Goal: Task Accomplishment & Management: Manage account settings

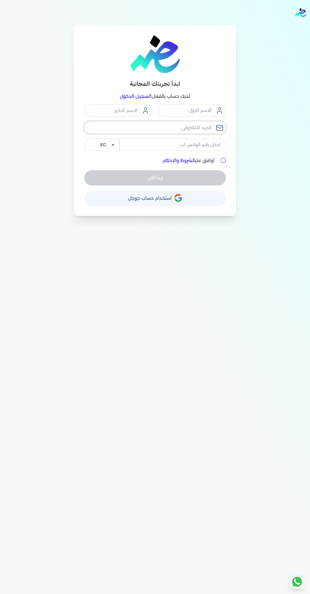
click at [139, 127] on input "email" at bounding box center [155, 127] width 142 height 12
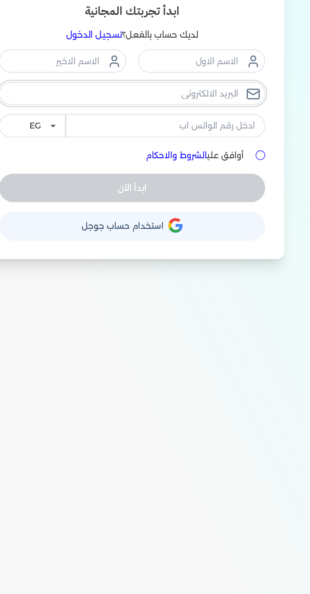
click at [140, 128] on input "email" at bounding box center [155, 127] width 142 height 12
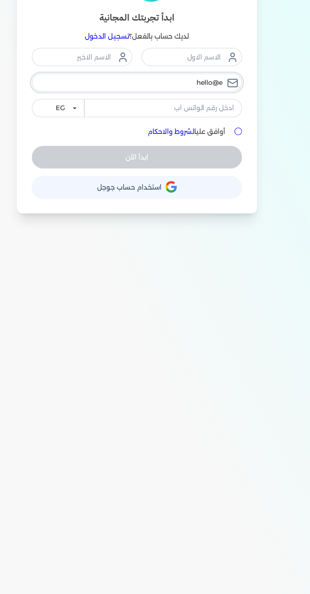
type input "hello@e"
click at [128, 97] on link "تسجيل الدخول" at bounding box center [135, 96] width 30 height 6
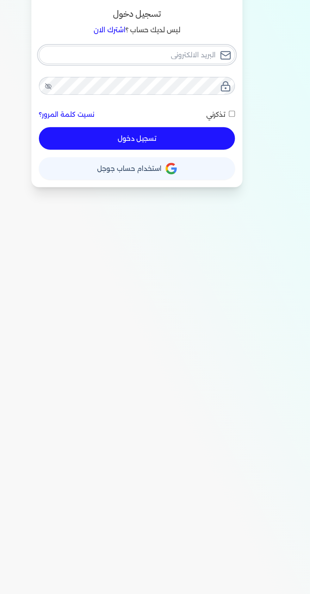
click at [132, 109] on input "email" at bounding box center [155, 109] width 132 height 12
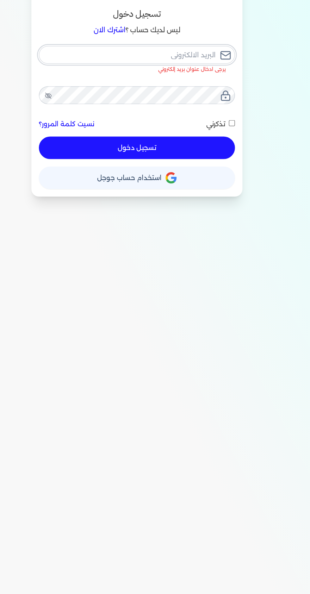
type input "[EMAIL_ADDRESS][DOMAIN_NAME]"
click at [89, 164] on button "تسجيل دخول" at bounding box center [155, 171] width 132 height 15
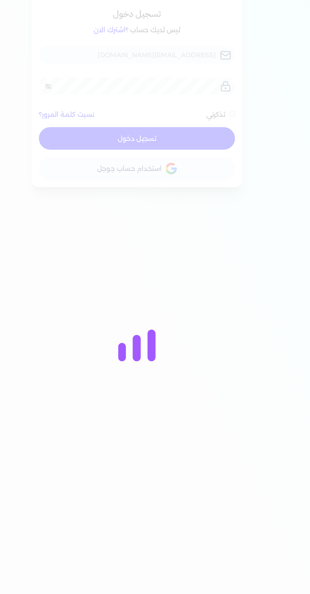
checkbox input "false"
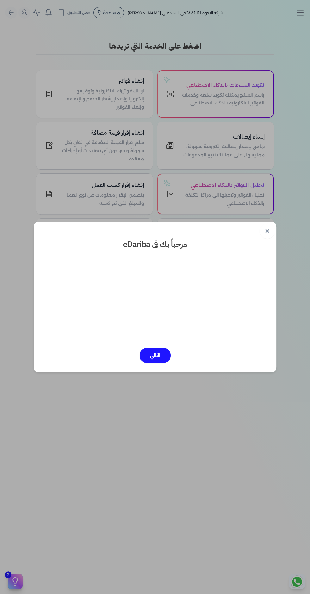
click at [278, 230] on dialog "✕ مرحباً بك فى eDariba التالي" at bounding box center [155, 297] width 310 height 594
click at [267, 231] on link "✕" at bounding box center [267, 230] width 15 height 15
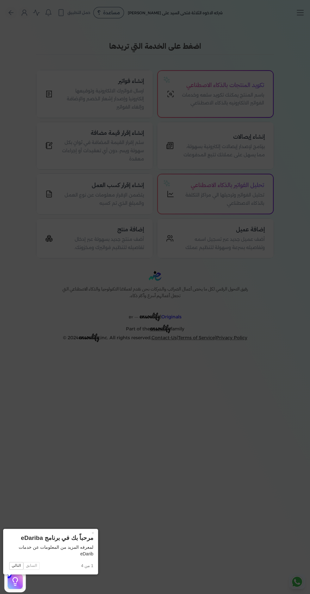
click at [88, 533] on button "×" at bounding box center [93, 533] width 10 height 9
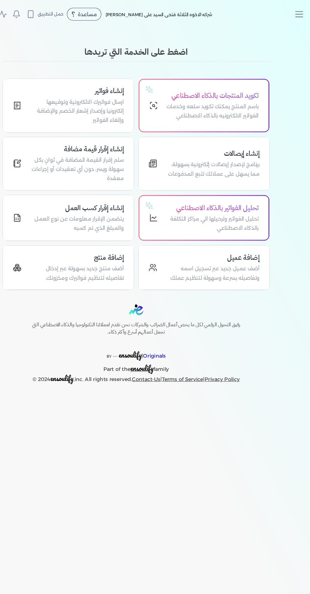
click at [300, 15] on line "Toggle navigation" at bounding box center [300, 15] width 6 height 0
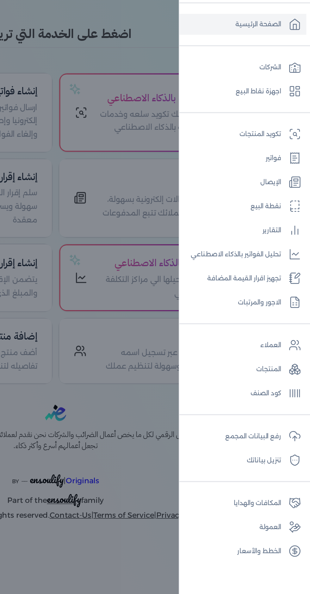
click at [282, 67] on link "الشركات" at bounding box center [268, 66] width 77 height 13
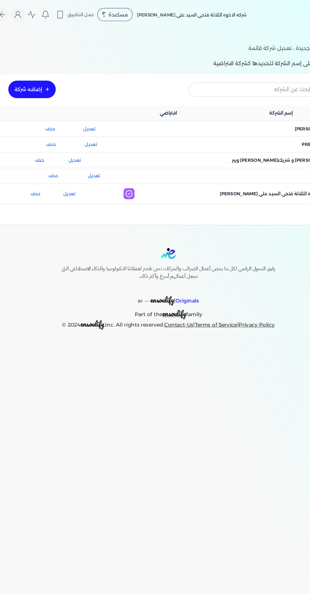
click at [96, 111] on link "تعديل" at bounding box center [87, 112] width 40 height 6
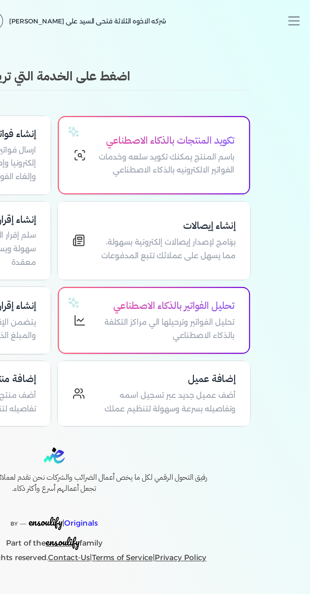
click at [301, 15] on icon "Toggle navigation" at bounding box center [299, 12] width 9 height 9
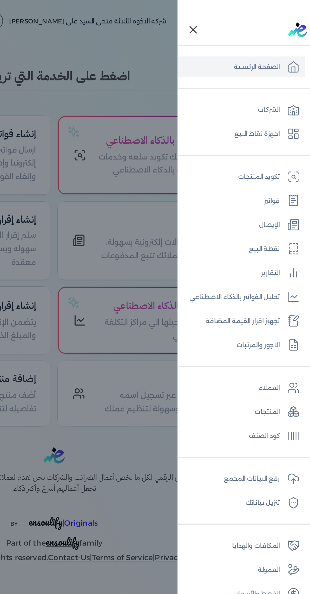
click at [294, 79] on link "اجهزة نقاط البيع" at bounding box center [268, 81] width 77 height 13
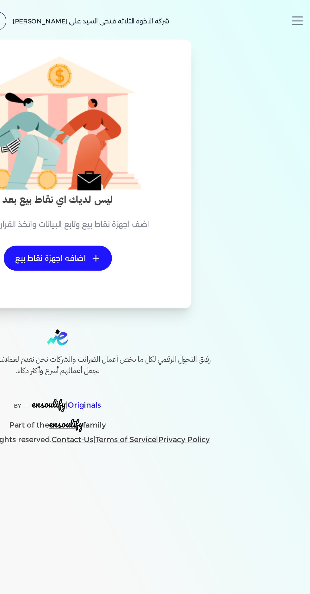
click at [300, 10] on line "Toggle navigation" at bounding box center [300, 10] width 6 height 0
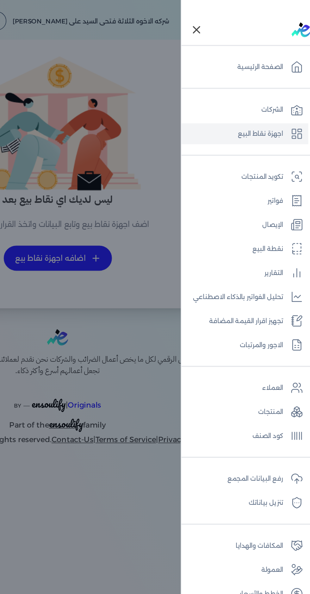
click at [292, 125] on link "فواتير" at bounding box center [268, 121] width 77 height 13
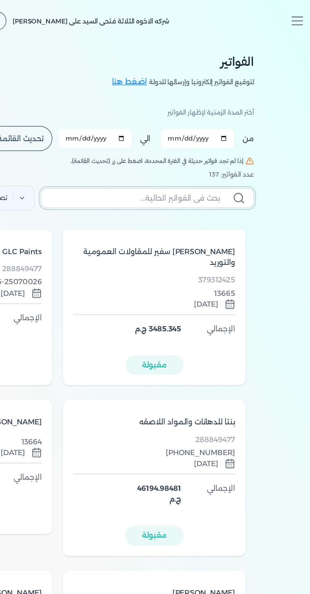
click at [172, 119] on input "text" at bounding box center [201, 120] width 103 height 7
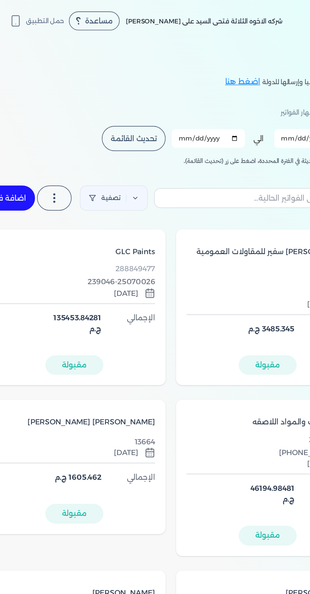
click at [139, 118] on link "تصفية" at bounding box center [120, 119] width 41 height 15
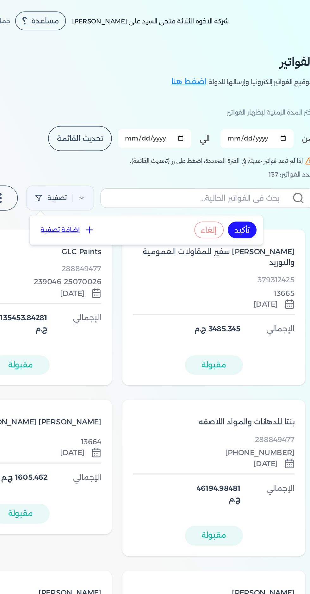
click at [118, 138] on button "اضافة تصفية" at bounding box center [125, 139] width 38 height 8
select select
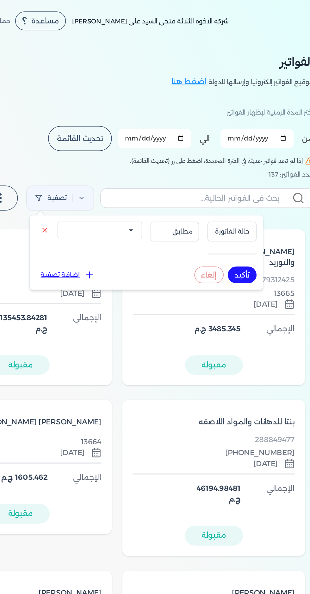
click at [135, 167] on icon at bounding box center [138, 166] width 6 height 6
select select
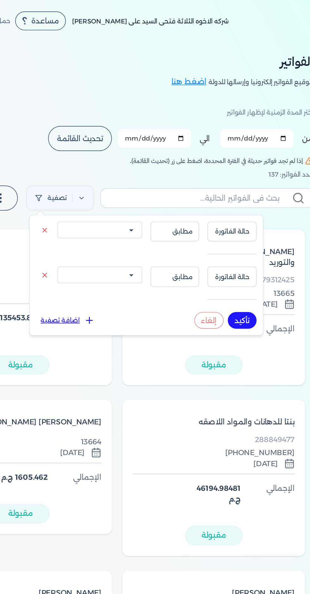
click at [160, 137] on select "الكل مقبولة غير مقبولة مسجلة ملغية مرفوضة مسودة" at bounding box center [144, 139] width 51 height 10
click at [234, 141] on span "حالة الفاتورة" at bounding box center [225, 140] width 22 height 6
click at [187, 140] on span "مطابق" at bounding box center [190, 140] width 22 height 6
click at [127, 140] on select "الكل مقبولة غير مقبولة مسجلة ملغية مرفوضة مسودة" at bounding box center [144, 139] width 51 height 10
select select "invalid"
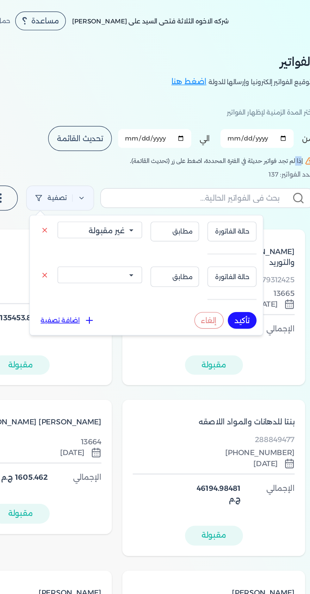
click at [119, 134] on select "الكل مقبولة غير مقبولة مسجلة ملغية مرفوضة مسودة" at bounding box center [144, 139] width 51 height 10
click at [137, 139] on select "الكل مقبولة غير مقبولة مسجلة ملغية مرفوضة مسودة" at bounding box center [144, 139] width 51 height 10
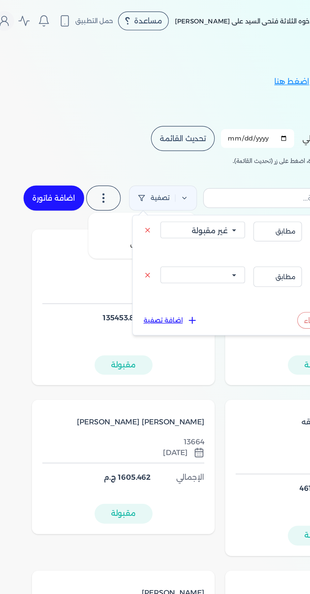
click at [91, 123] on label at bounding box center [84, 119] width 21 height 15
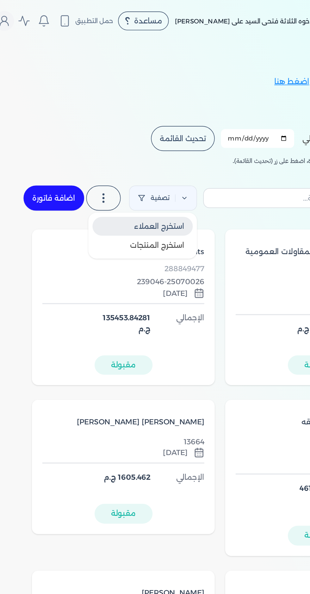
click at [117, 138] on span "استخرج العملاء" at bounding box center [118, 137] width 30 height 6
click at [111, 135] on span "استخرج العملاء" at bounding box center [118, 137] width 30 height 6
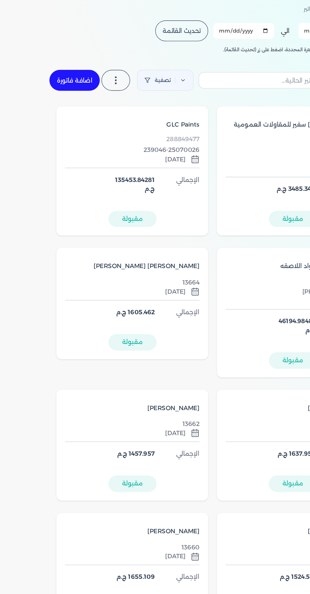
click at [48, 115] on link "اضافة فاتورة" at bounding box center [54, 119] width 37 height 15
select select "EGP"
select select "B"
select select "EGS"
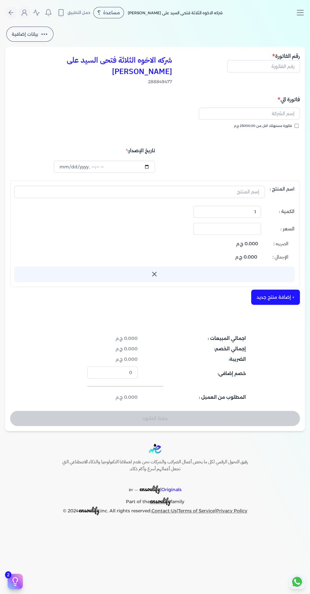
click at [302, 13] on icon "Toggle navigation" at bounding box center [299, 12] width 9 height 9
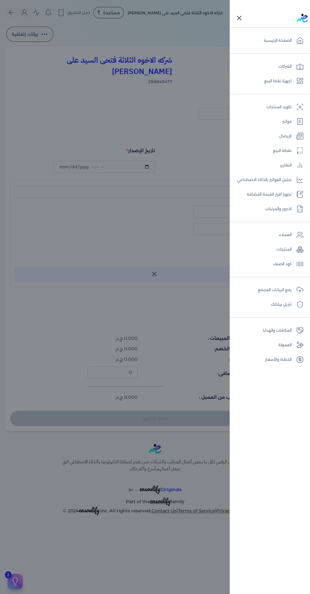
click at [289, 144] on link "نقطة البيع" at bounding box center [268, 150] width 77 height 13
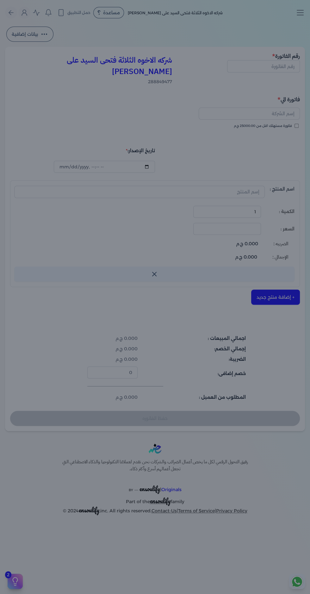
click at [292, 18] on div "شركه الاخوه الثلاثة فتحى السيد على [PERSON_NAME] مساعدة خدمة العملاء دليل المست…" at bounding box center [150, 13] width 290 height 12
select select "EGP"
select select "EGS"
select select "B"
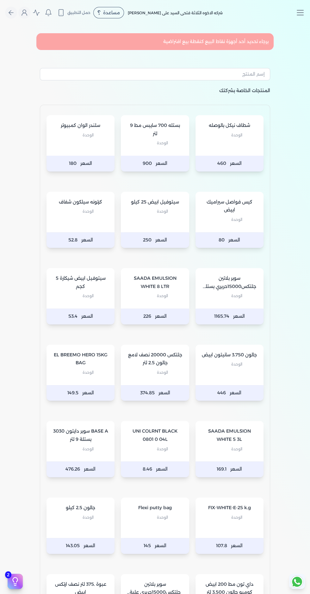
select select "EGP"
select select "B"
select select "EGS"
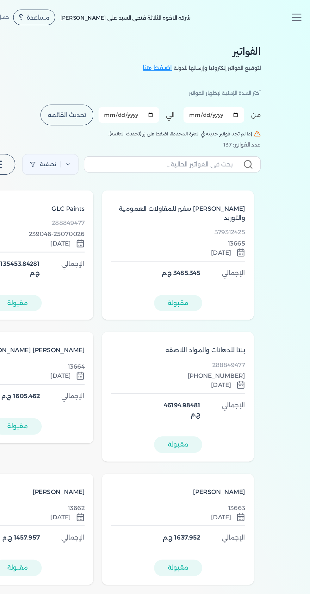
click at [297, 13] on line "Toggle navigation" at bounding box center [300, 13] width 6 height 0
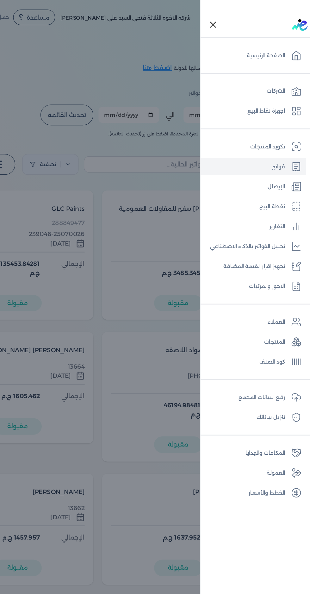
click at [291, 137] on link "الإيصال" at bounding box center [268, 136] width 77 height 13
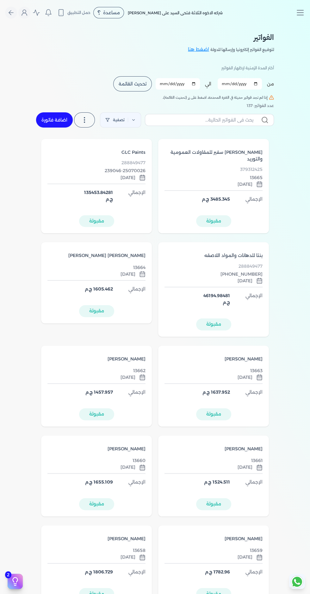
click at [301, 17] on icon "Toggle navigation" at bounding box center [299, 12] width 9 height 9
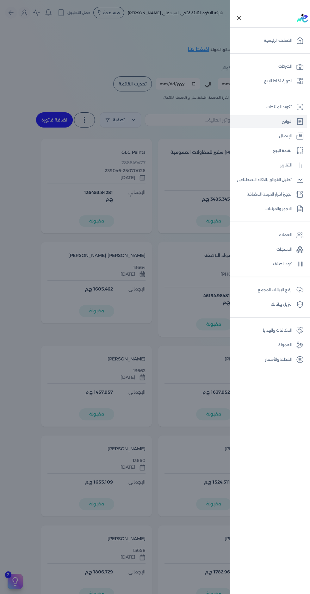
click at [294, 10] on div "Toggle Navigation" at bounding box center [270, 18] width 81 height 18
click at [290, 138] on link "الإيصال" at bounding box center [268, 136] width 77 height 13
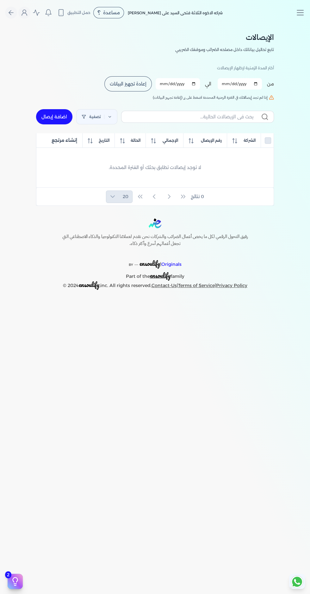
click at [131, 87] on button "إعادة تجهيز البيانات" at bounding box center [127, 83] width 47 height 15
checkbox input "false"
click at [98, 121] on link "تصفية" at bounding box center [96, 116] width 41 height 15
click at [89, 137] on button "اضافة تصفية" at bounding box center [100, 136] width 38 height 8
select select
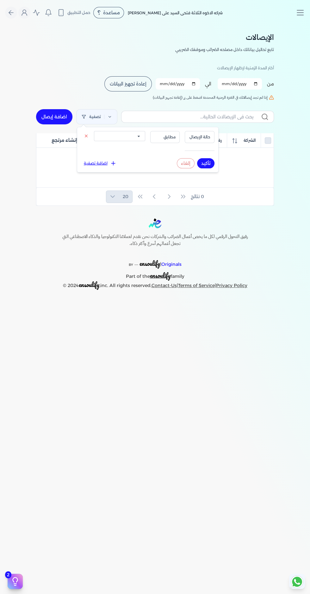
click at [115, 135] on select "الكل مقبولة غير مقبولة يتم مراجعتها ملغية مرفوضة مسودة" at bounding box center [119, 136] width 51 height 10
click at [204, 137] on span "حالة الإيصال" at bounding box center [200, 137] width 22 height 6
click at [44, 122] on link "اضافة إيصال" at bounding box center [54, 116] width 36 height 15
select select "EGP"
select select "EGS"
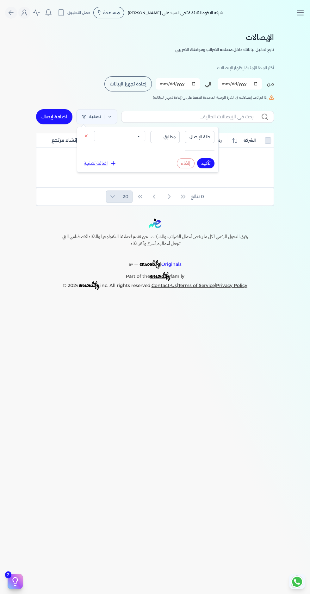
select select "B"
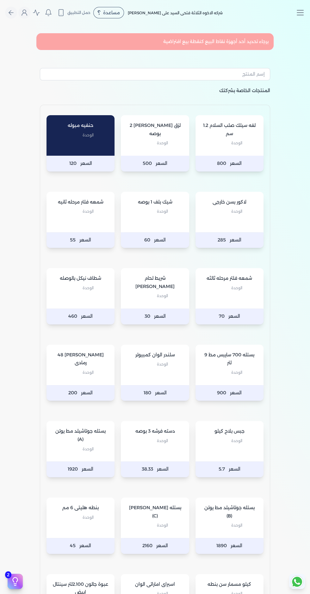
click at [75, 134] on p "الوحدة" at bounding box center [80, 135] width 55 height 8
type input "2"
click at [146, 141] on div "لزق [PERSON_NAME] 2 بوصه الوحدة" at bounding box center [155, 135] width 68 height 40
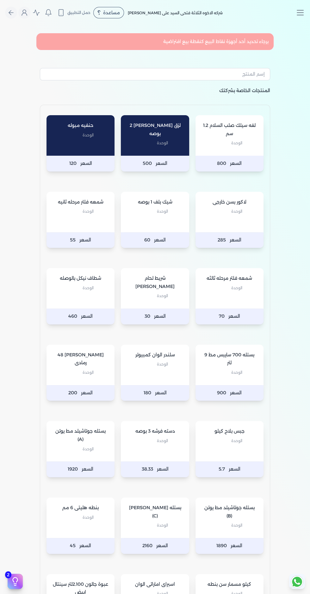
click at [81, 368] on p "الوحدة" at bounding box center [80, 372] width 55 height 8
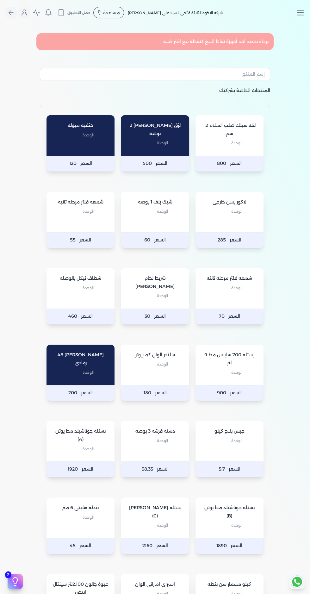
click at [236, 436] on div "جبس بلاح كيلو الوحدة" at bounding box center [229, 441] width 68 height 40
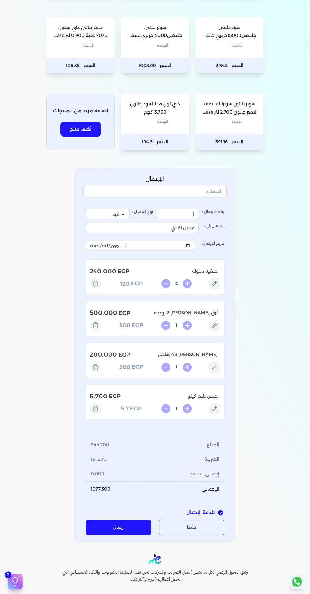
click at [152, 51] on div "سوبر بلاتين جلتكس15000حريري بستلة 9 لتر Base B الوحدة" at bounding box center [155, 37] width 68 height 40
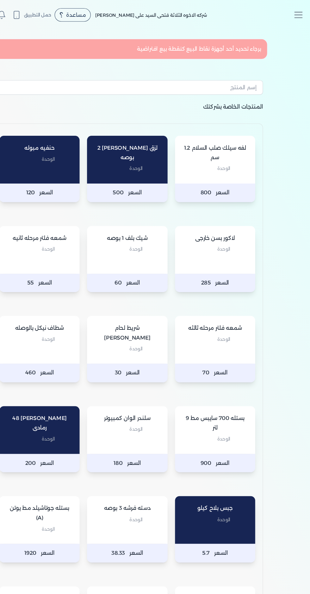
click at [299, 16] on icon "Toggle navigation" at bounding box center [299, 12] width 9 height 9
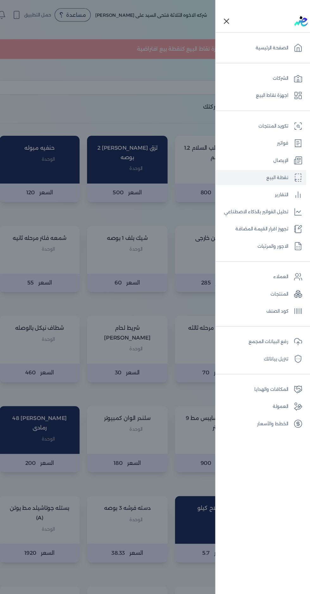
click at [292, 164] on link "التقارير" at bounding box center [268, 165] width 77 height 13
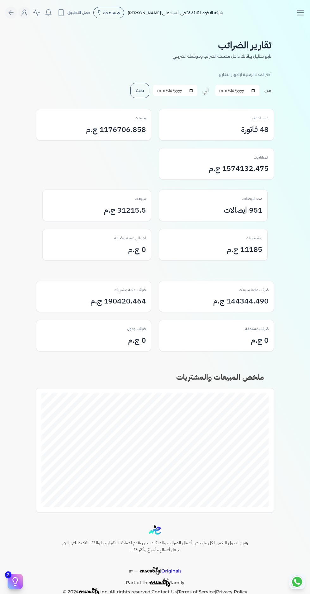
click at [302, 11] on icon "Toggle navigation" at bounding box center [299, 12] width 9 height 9
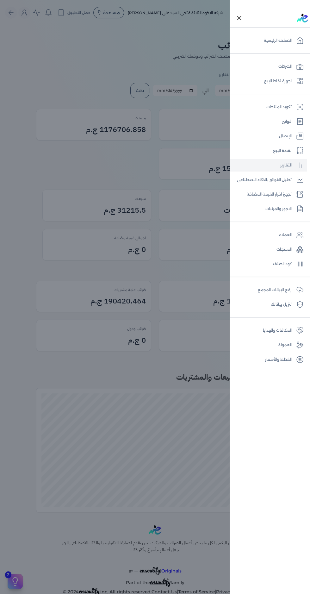
click at [289, 181] on link "تحليل الفواتير بالذكاء الاصطناعي" at bounding box center [268, 179] width 77 height 13
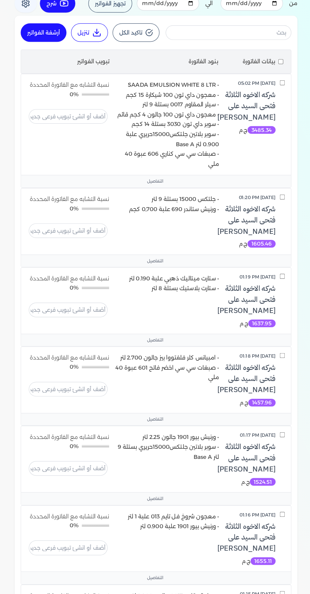
click at [261, 104] on input "checkbox" at bounding box center [259, 106] width 4 height 4
checkbox input "true"
click at [260, 264] on input "checkbox" at bounding box center [259, 265] width 4 height 4
checkbox input "true"
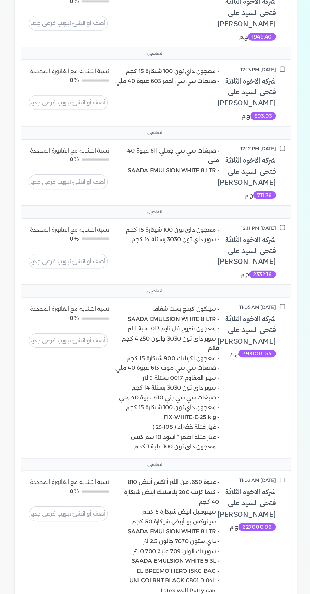
scroll to position [1018, 0]
click at [260, 288] on input "checkbox" at bounding box center [259, 290] width 4 height 4
checkbox input "true"
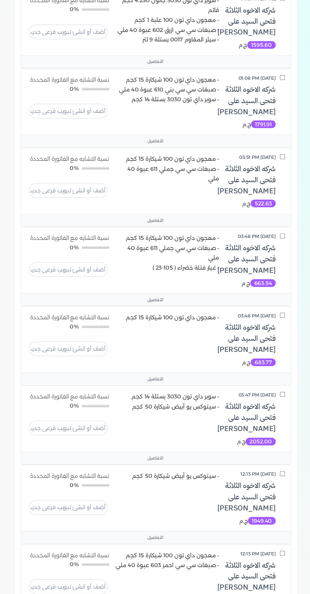
scroll to position [0, 0]
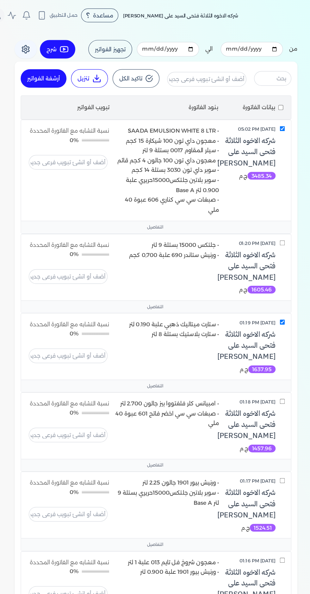
click at [49, 40] on icon at bounding box center [48, 41] width 8 height 8
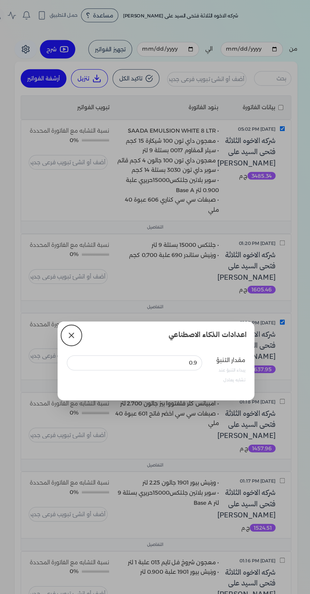
click at [69, 223] on dialog "اعدادات الذكاء الاصطناعي مقدار التنبؤ يبداء التنبؤ عند تشابه يعادل 0.9" at bounding box center [155, 297] width 310 height 594
click at [85, 276] on icon at bounding box center [86, 276] width 4 height 4
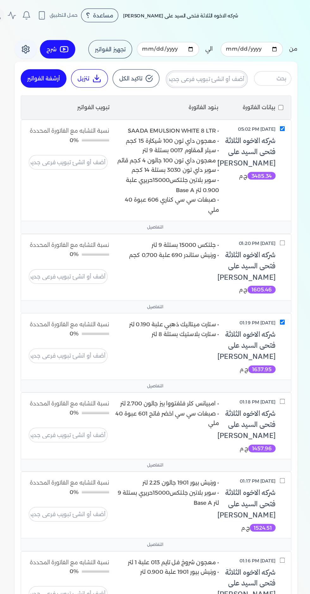
click at [202, 65] on input "text" at bounding box center [196, 65] width 65 height 12
click at [52, 187] on button "التفاصيل" at bounding box center [155, 187] width 222 height 10
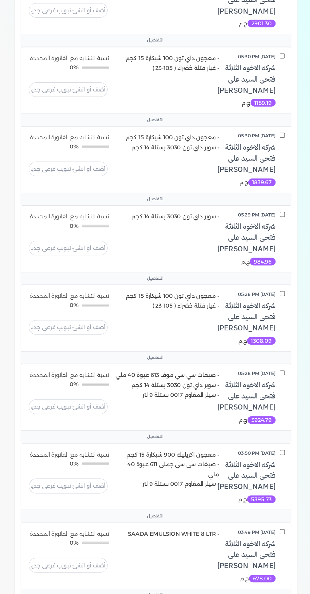
scroll to position [2696, 0]
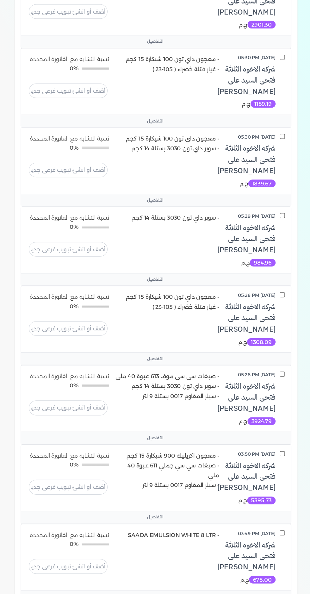
click at [111, 250] on meter "0%" at bounding box center [105, 252] width 22 height 4
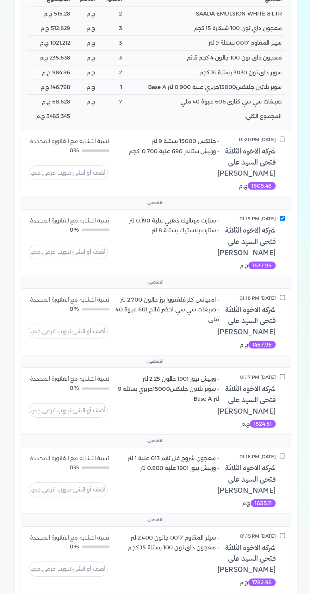
scroll to position [0, 0]
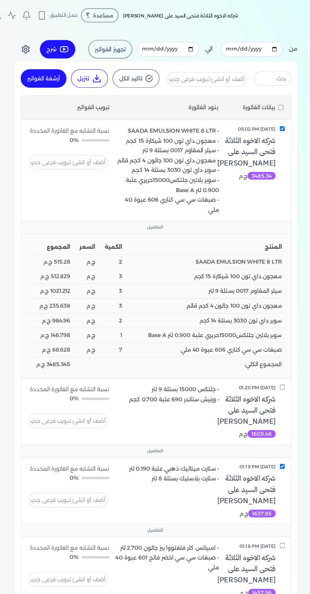
click at [259, 88] on input "checkbox" at bounding box center [258, 88] width 4 height 7
checkbox input "true"
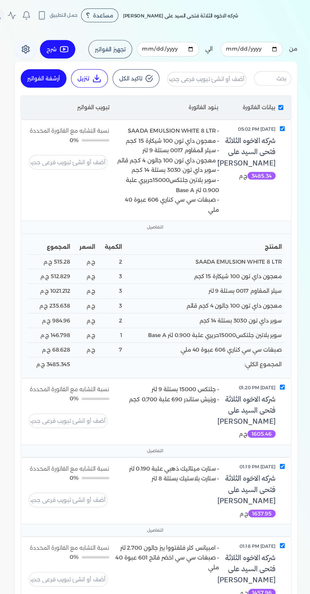
checkbox input "true"
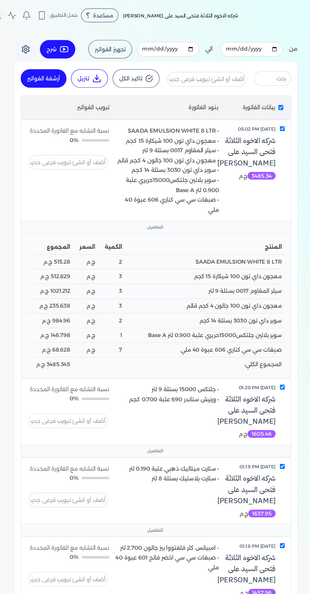
checkbox input "true"
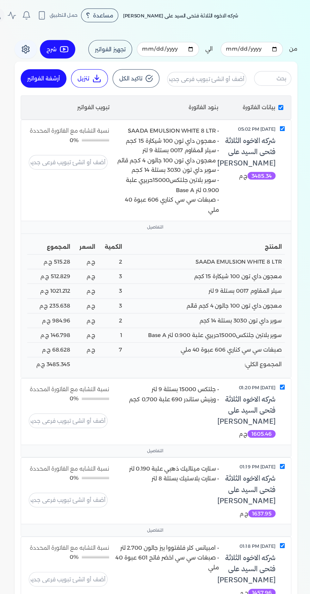
checkbox input "true"
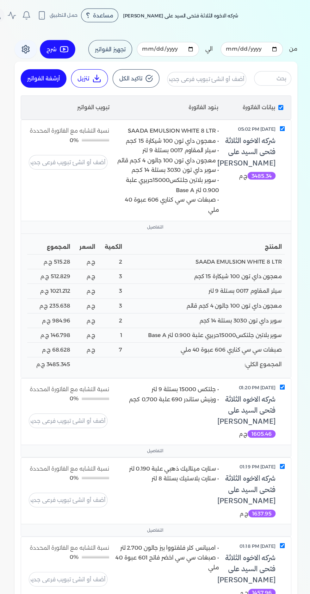
checkbox input "true"
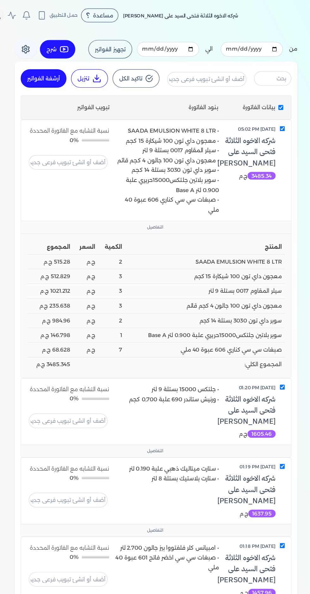
checkbox input "true"
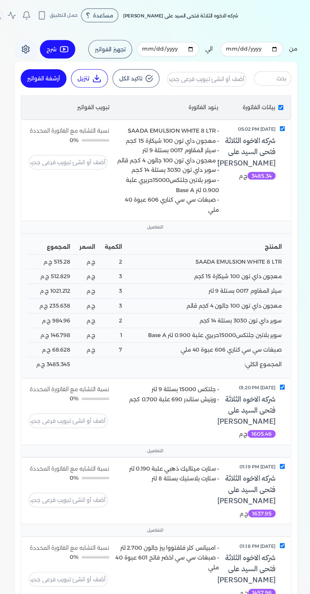
checkbox input "true"
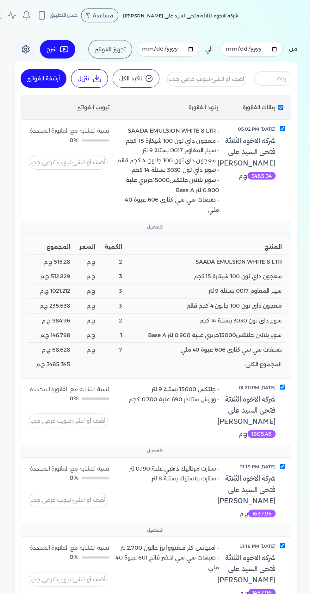
checkbox input "true"
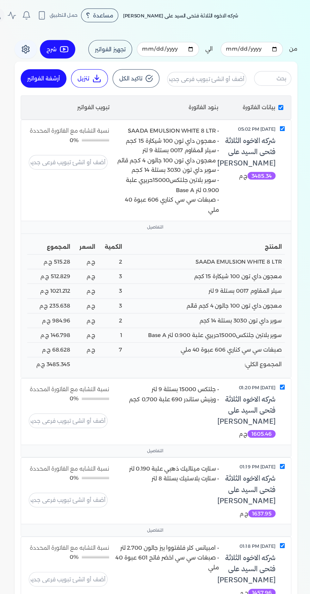
checkbox input "true"
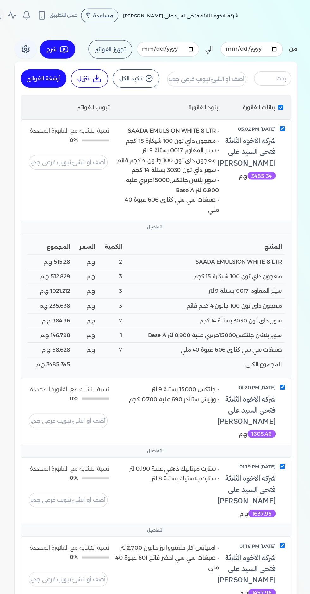
checkbox input "true"
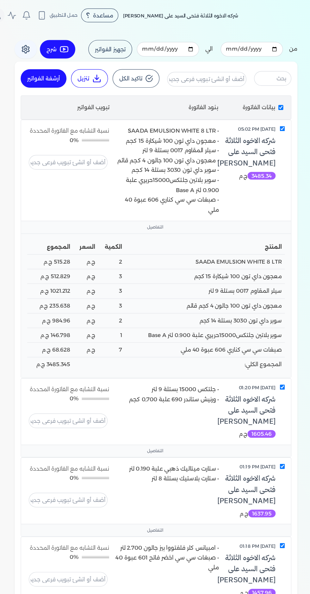
checkbox input "true"
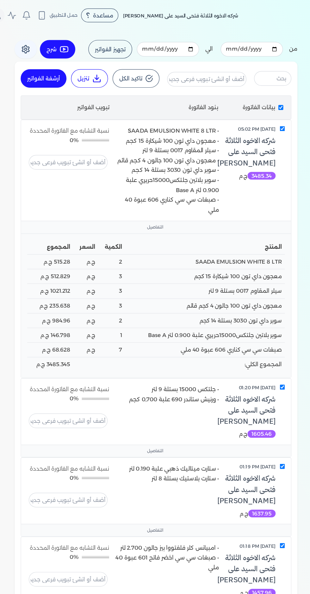
checkbox input "true"
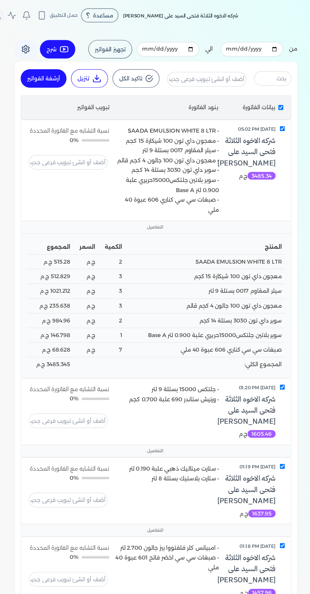
checkbox input "true"
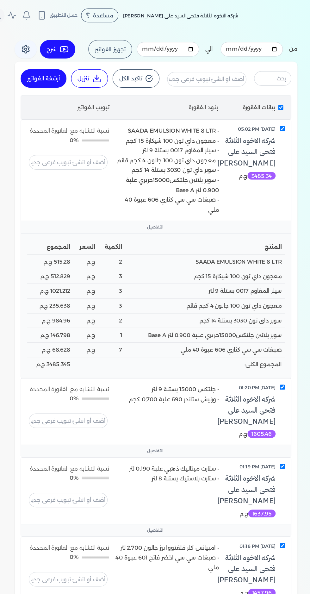
checkbox input "true"
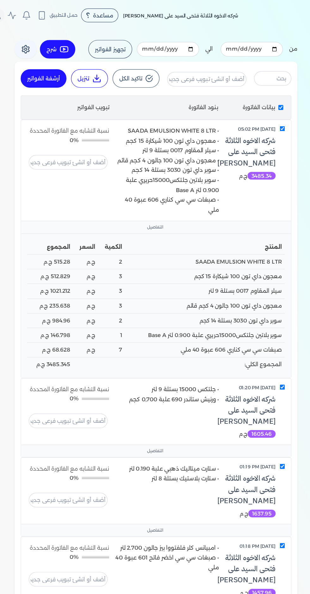
checkbox input "true"
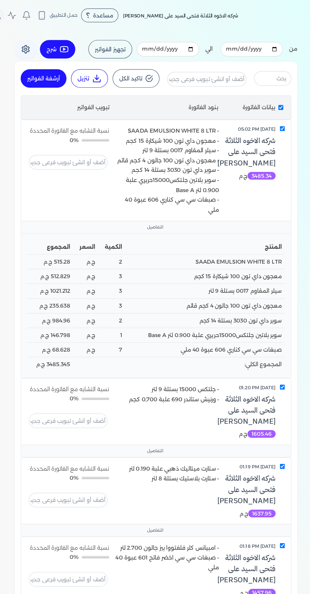
checkbox input "true"
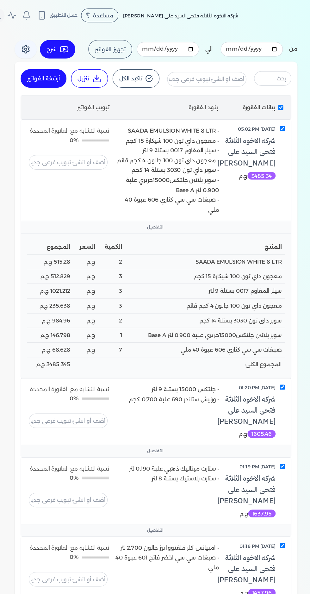
checkbox input "true"
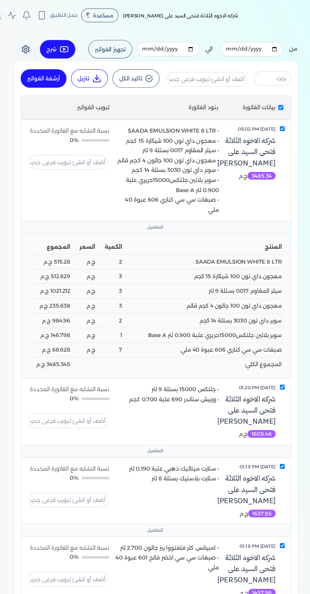
checkbox input "true"
click at [107, 66] on icon at bounding box center [106, 65] width 8 height 8
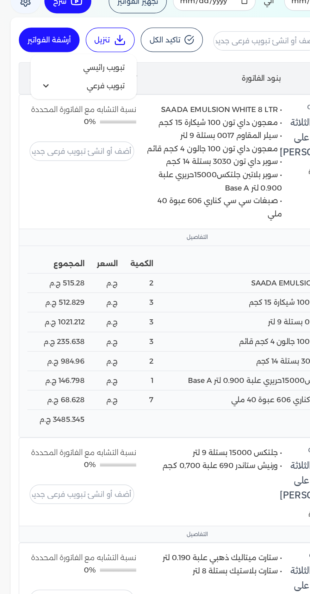
click at [65, 95] on summary "تبويب فرعي" at bounding box center [83, 92] width 61 height 11
click at [158, 131] on p "• معجون داي تون 100 جالون 4 كجم قائم" at bounding box center [163, 132] width 85 height 8
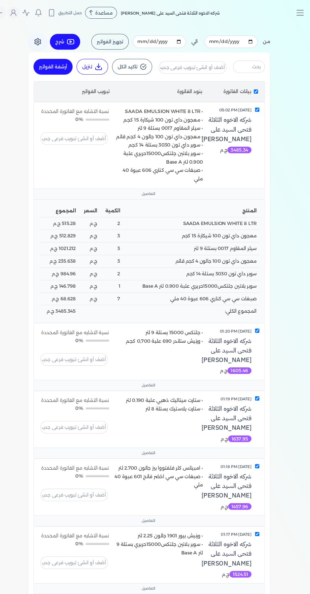
click at [300, 15] on line "Toggle navigation" at bounding box center [300, 15] width 6 height 0
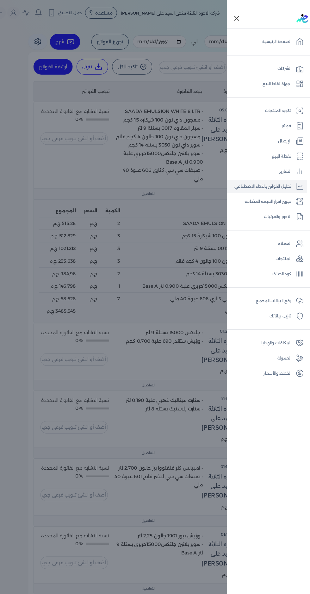
click at [290, 200] on link "تجهيز اقرار القيمة المضافة" at bounding box center [268, 194] width 77 height 13
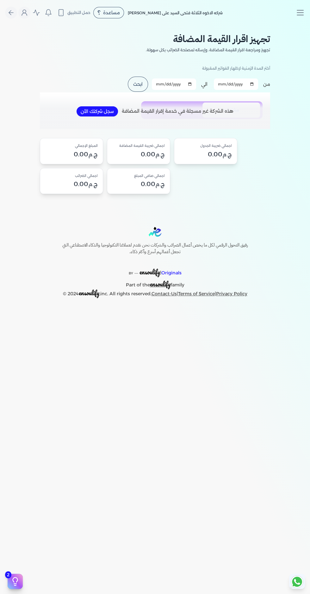
click at [300, 9] on icon "Toggle navigation" at bounding box center [299, 12] width 9 height 9
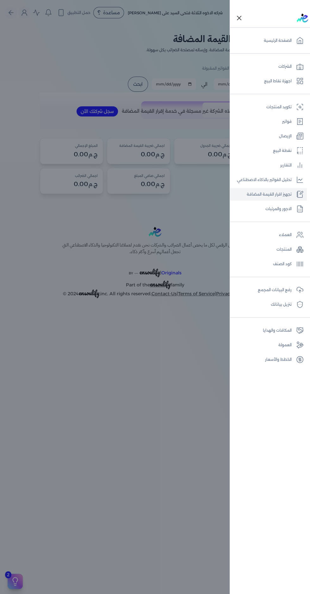
click at [294, 72] on link "الشركات" at bounding box center [268, 66] width 77 height 13
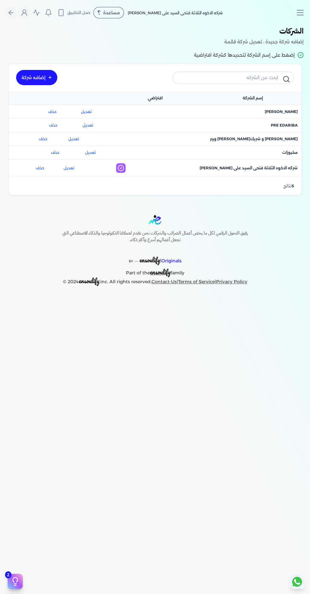
click at [284, 138] on span "اسم الشركة : [PERSON_NAME] و شريك[PERSON_NAME] ويير" at bounding box center [254, 139] width 88 height 6
click at [300, 13] on line "Toggle navigation" at bounding box center [300, 13] width 6 height 0
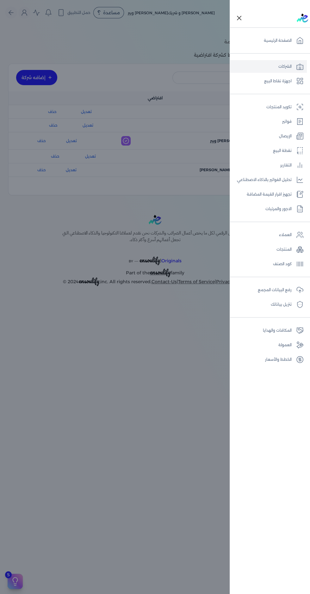
click at [289, 191] on link "تجهيز اقرار القيمة المضافة" at bounding box center [268, 194] width 77 height 13
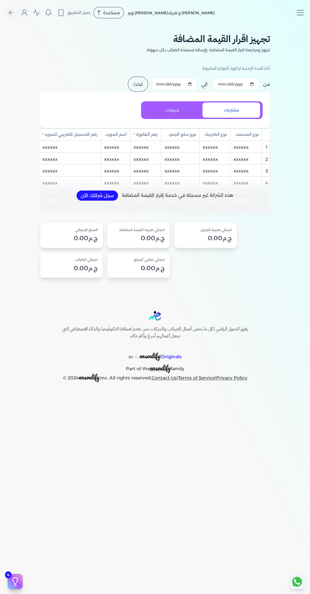
click at [300, 10] on line "Toggle navigation" at bounding box center [300, 10] width 6 height 0
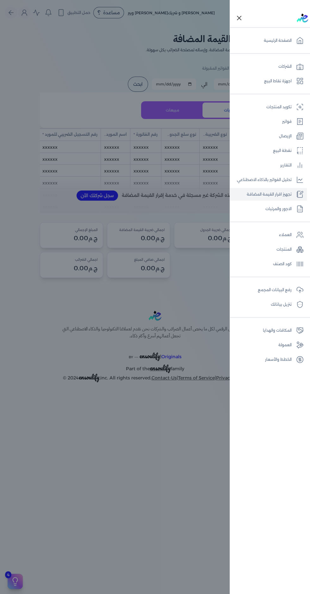
click at [300, 194] on icon at bounding box center [301, 192] width 3 height 3
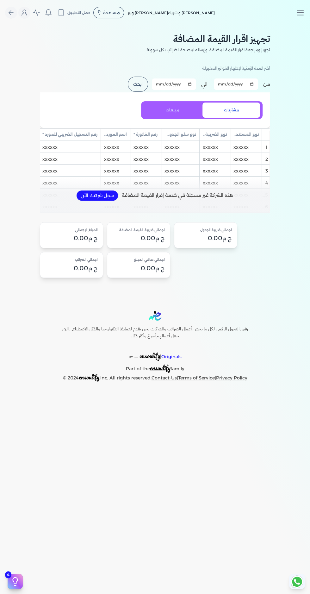
click at [305, 13] on button "Toggle Navigation" at bounding box center [302, 12] width 15 height 9
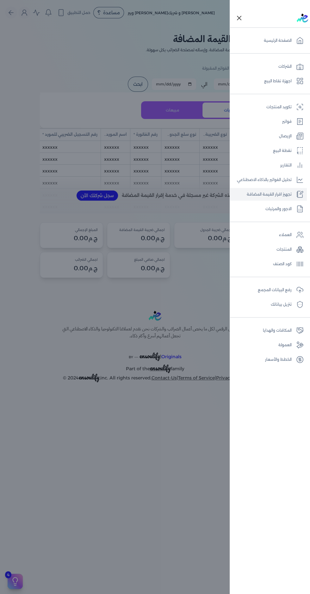
click at [284, 64] on link "الشركات" at bounding box center [268, 66] width 77 height 13
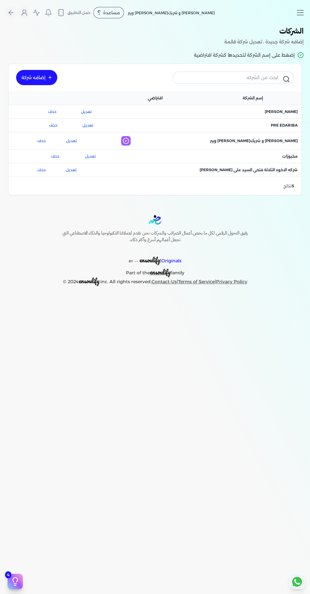
click at [288, 125] on span "اسم الشركة : Pre eDariba" at bounding box center [284, 125] width 27 height 6
click at [304, 12] on icon "Toggle navigation" at bounding box center [299, 12] width 9 height 9
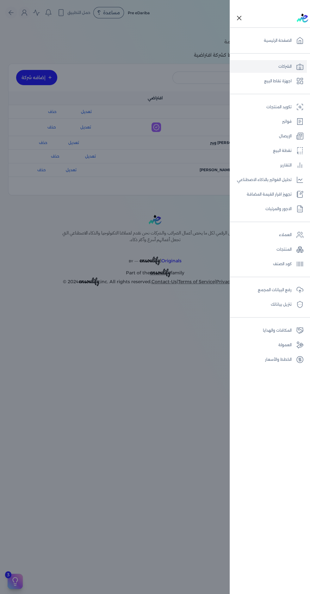
click at [285, 195] on link "تجهيز اقرار القيمة المضافة" at bounding box center [268, 194] width 77 height 13
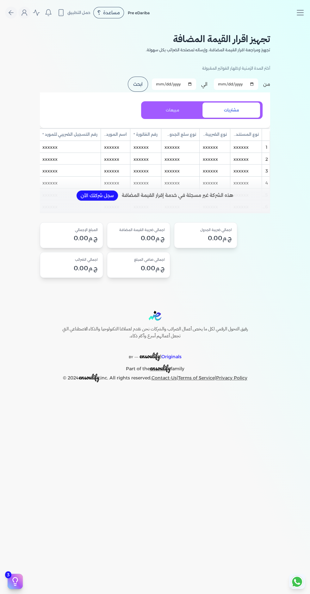
click at [148, 84] on button "ابحث" at bounding box center [138, 84] width 20 height 15
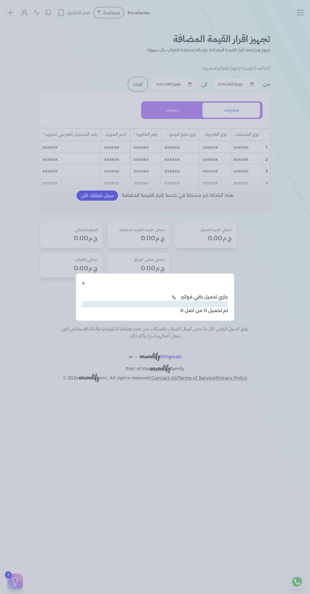
click at [83, 283] on button "x" at bounding box center [83, 283] width 3 height 7
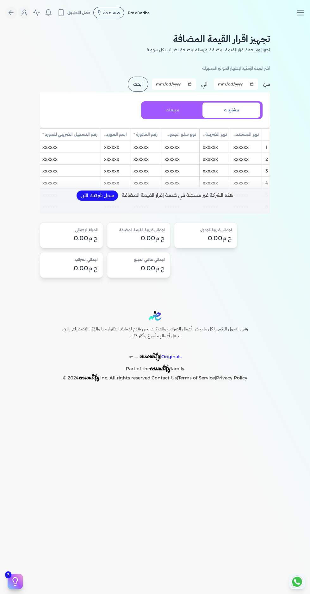
click at [299, 10] on line "Toggle navigation" at bounding box center [300, 10] width 6 height 0
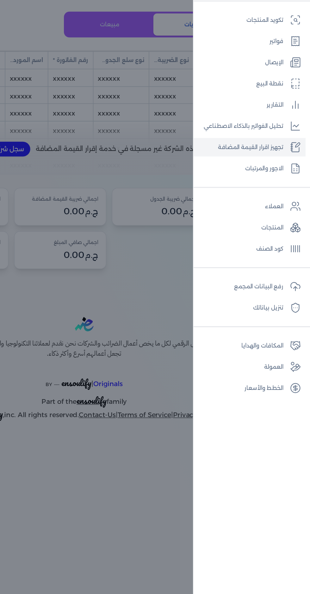
click at [286, 207] on link "الاجور والمرتبات" at bounding box center [268, 208] width 77 height 13
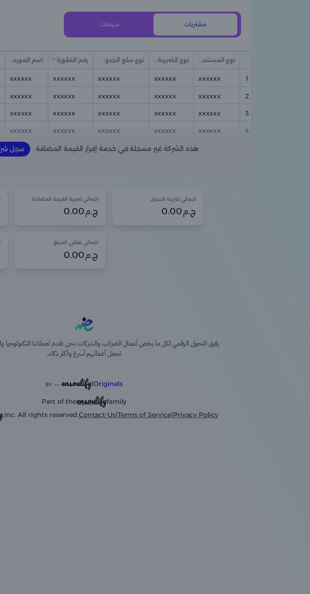
select select "01"
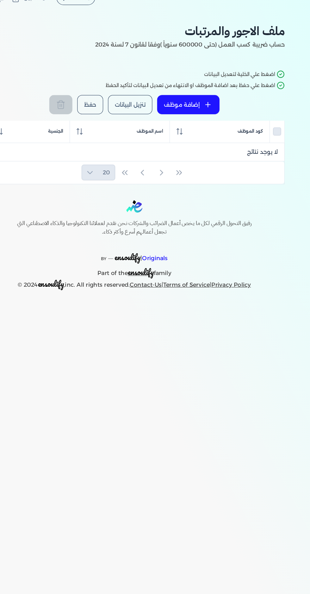
click at [200, 97] on button "إضافة موظف" at bounding box center [197, 97] width 49 height 15
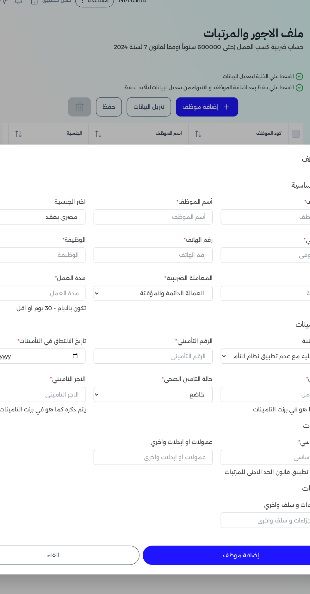
click at [34, 513] on dialog "إضافة موظف x البيانات الأساسية كود الموظف أسم الموظف اختر الجنسية اختر الجنسية …" at bounding box center [155, 297] width 310 height 594
click at [185, 47] on dialog "إضافة موظف x البيانات الأساسية كود الموظف أسم الموظف اختر الجنسية اختر الجنسية …" at bounding box center [155, 297] width 310 height 594
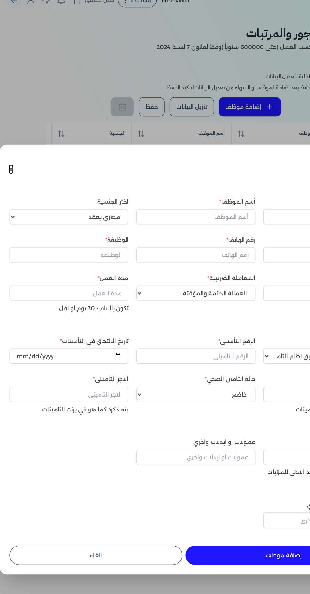
click at [9, 150] on button "x" at bounding box center [9, 146] width 3 height 7
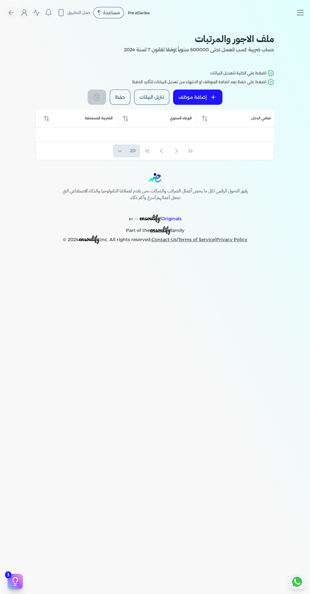
scroll to position [0, -2162]
click at [213, 97] on icon at bounding box center [213, 97] width 4 height 0
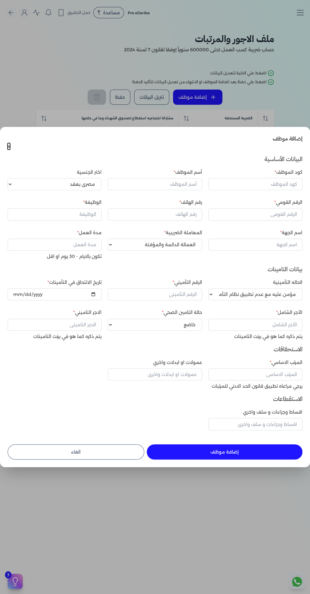
click at [138, 147] on dialog "إضافة موظف x البيانات الأساسية كود الموظف أسم الموظف اختر الجنسية اختر الجنسية …" at bounding box center [155, 297] width 310 height 594
click at [46, 87] on dialog "إضافة موظف x البيانات الأساسية كود الموظف أسم الموظف اختر الجنسية اختر الجنسية …" at bounding box center [155, 297] width 310 height 594
click at [118, 459] on button "الغاء" at bounding box center [76, 451] width 137 height 15
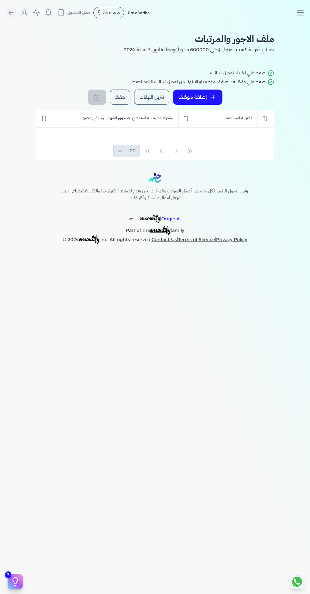
click at [300, 13] on line "Toggle navigation" at bounding box center [300, 13] width 6 height 0
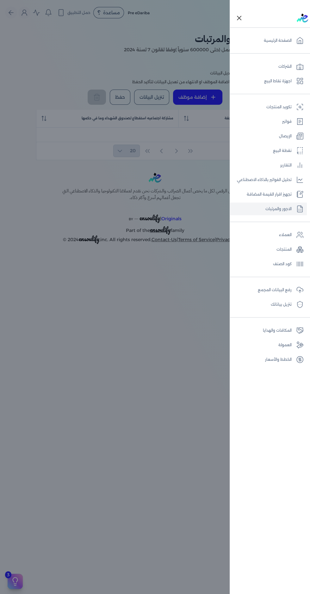
click at [286, 68] on link "الشركات" at bounding box center [268, 66] width 77 height 13
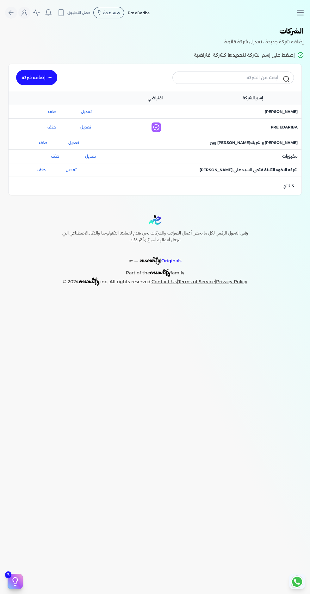
click at [278, 169] on span "اسم الشركة : شركه الاخوه الثلاثة فتحى السيد على [PERSON_NAME]" at bounding box center [249, 170] width 98 height 6
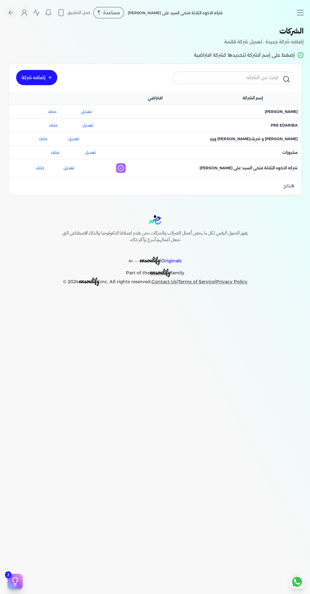
click at [299, 11] on icon "Toggle navigation" at bounding box center [299, 12] width 9 height 9
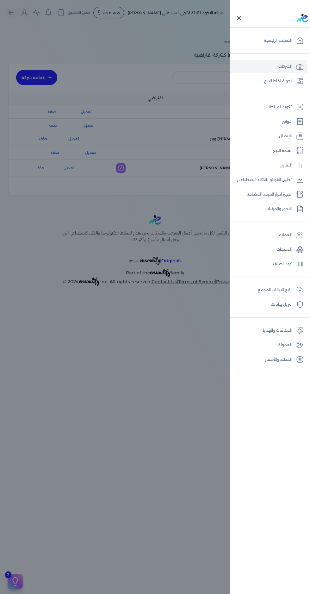
click at [282, 203] on link "الاجور والمرتبات" at bounding box center [268, 208] width 77 height 13
select select "01"
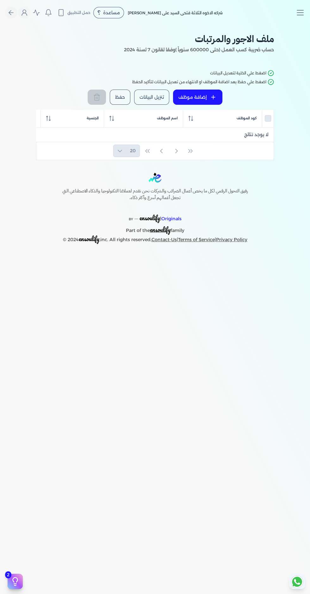
click at [299, 10] on line "Toggle navigation" at bounding box center [300, 10] width 6 height 0
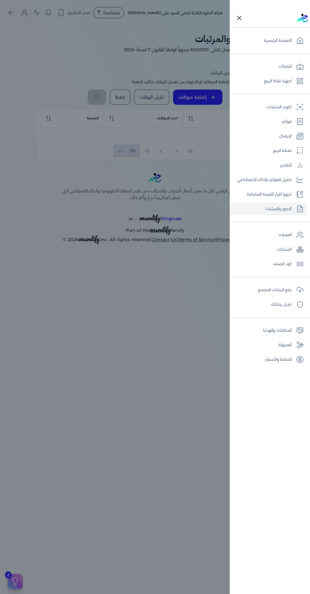
click at [289, 65] on link "الشركات" at bounding box center [268, 66] width 77 height 13
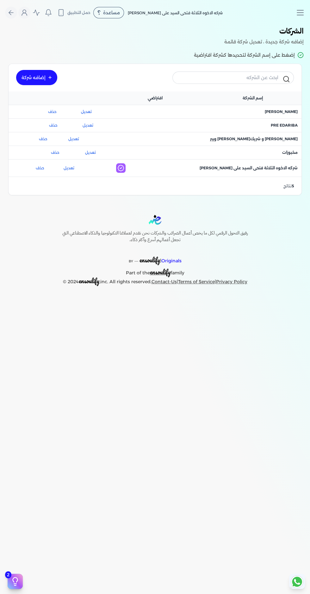
click at [287, 111] on span "اسم الشركة : [PERSON_NAME]" at bounding box center [281, 112] width 33 height 6
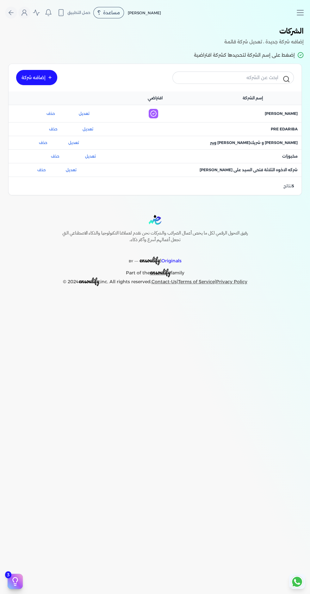
click at [301, 9] on icon "Toggle navigation" at bounding box center [299, 12] width 9 height 9
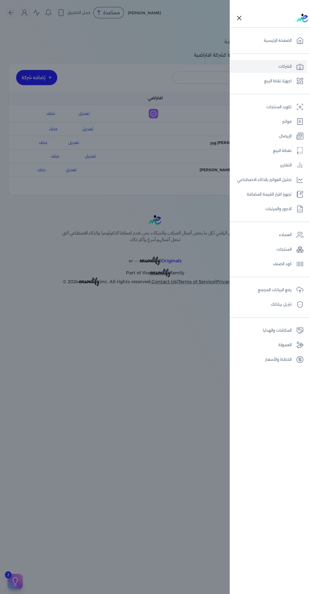
click at [287, 211] on link "الاجور والمرتبات" at bounding box center [268, 208] width 77 height 13
select select "01"
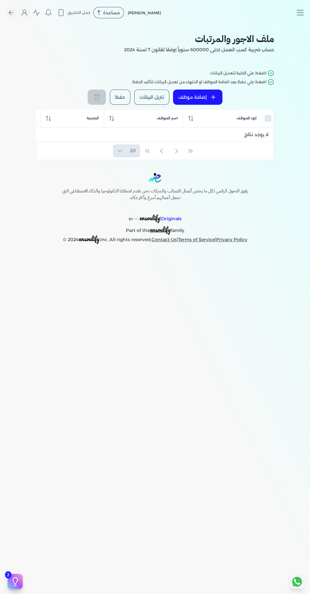
click at [300, 13] on line "Toggle navigation" at bounding box center [300, 13] width 6 height 0
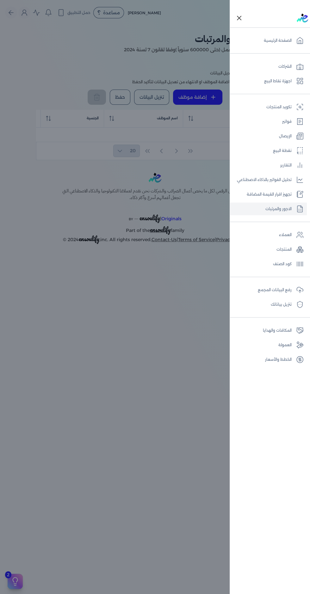
click at [284, 233] on link "العملاء" at bounding box center [268, 234] width 77 height 13
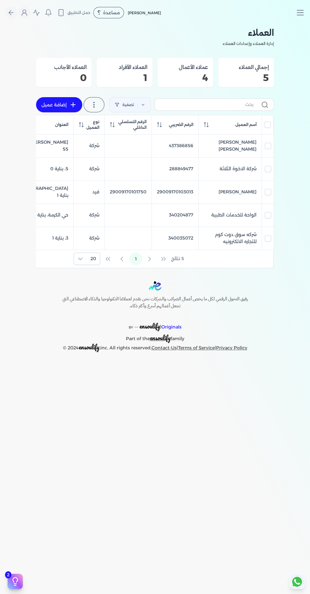
click at [142, 104] on icon at bounding box center [143, 104] width 2 height 1
click at [127, 127] on button "اضافة تصفية" at bounding box center [133, 125] width 38 height 8
click at [145, 125] on input "text" at bounding box center [152, 125] width 51 height 10
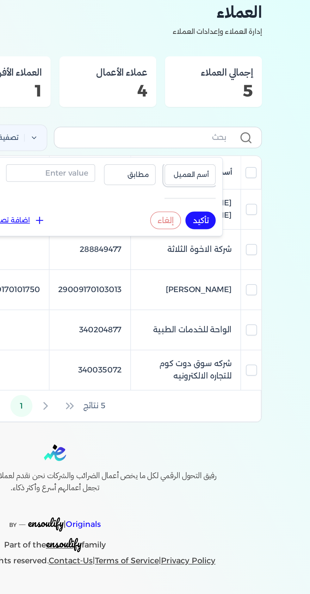
click at [238, 124] on span "أسم العميل" at bounding box center [233, 126] width 22 height 6
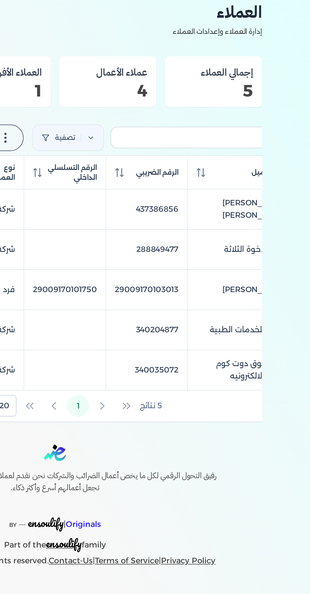
scroll to position [0, -52]
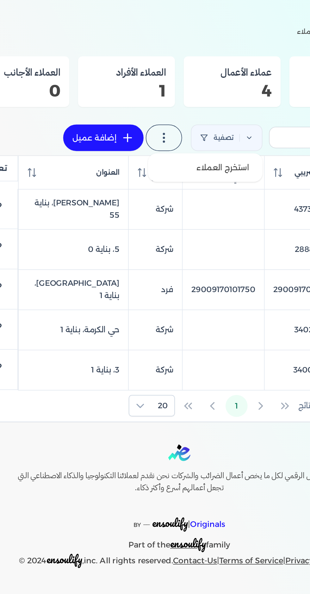
click at [147, 99] on label at bounding box center [146, 104] width 21 height 15
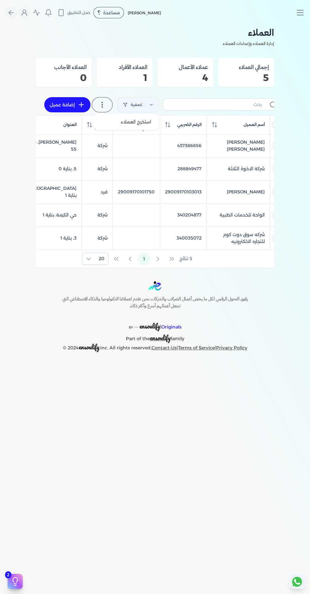
scroll to position [0, 0]
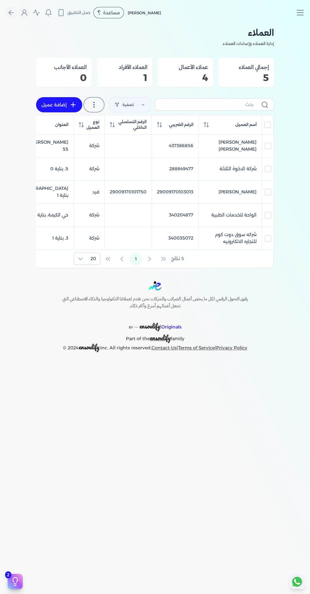
click at [246, 407] on div "Toggle Navigation الاسعار العمولات مساعدة خدمة العملاء دليل المستخدم تسجيل الدخ…" at bounding box center [155, 297] width 310 height 594
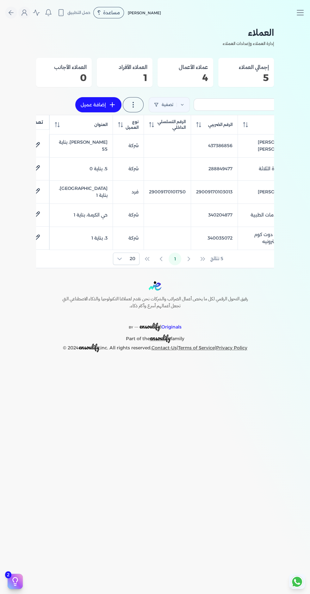
scroll to position [0, -52]
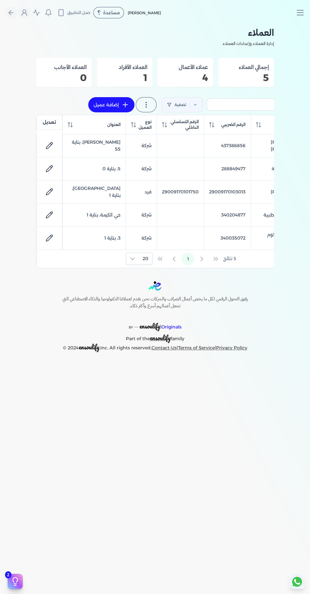
click at [49, 145] on icon at bounding box center [50, 146] width 8 height 8
select select "B"
click at [47, 145] on icon at bounding box center [50, 146] width 8 height 8
select select "B"
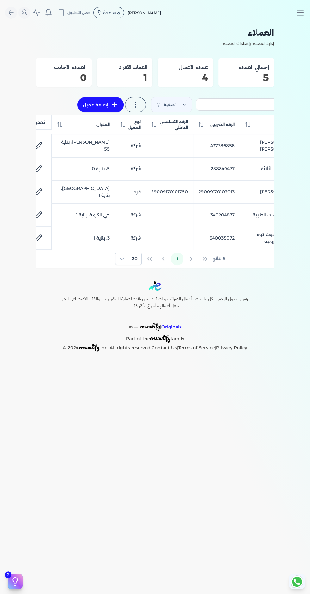
scroll to position [0, -52]
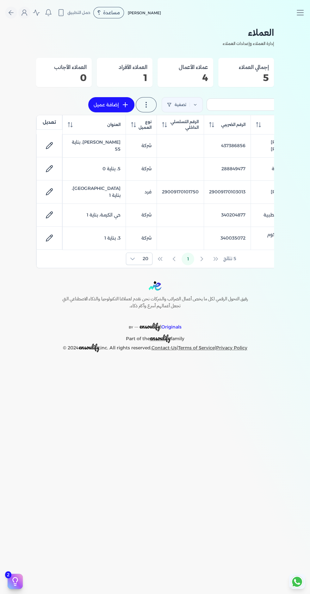
click at [50, 236] on icon at bounding box center [50, 236] width 1 height 1
select select "B"
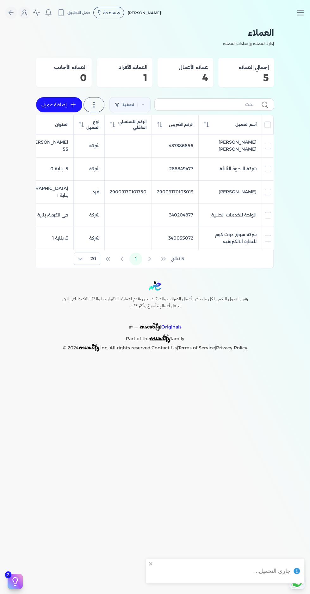
select select "01"
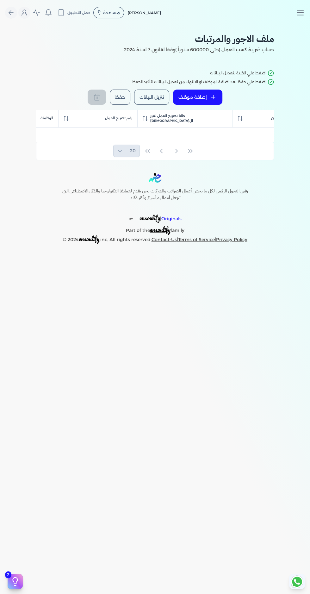
scroll to position [0, -413]
click at [298, 13] on line "Toggle navigation" at bounding box center [300, 13] width 6 height 0
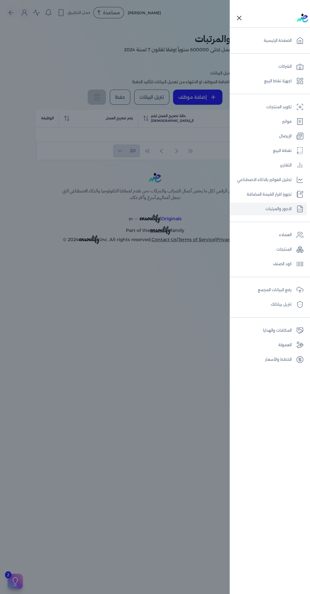
click at [281, 249] on link "المنتجات" at bounding box center [268, 249] width 77 height 13
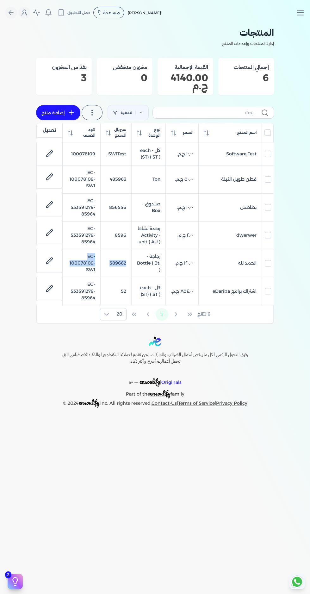
click at [85, 390] on p "Part of the ensoulify family" at bounding box center [155, 393] width 213 height 12
click at [45, 206] on link at bounding box center [49, 204] width 15 height 15
select select "EGS"
